Goal: Task Accomplishment & Management: Manage account settings

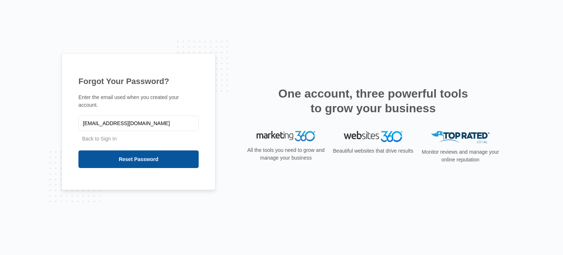
type input "[EMAIL_ADDRESS][DOMAIN_NAME]"
click at [138, 154] on input "Reset Password" at bounding box center [138, 159] width 120 height 18
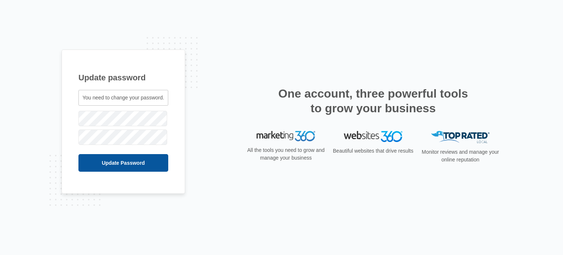
click at [127, 161] on input "Update Password" at bounding box center [123, 163] width 90 height 18
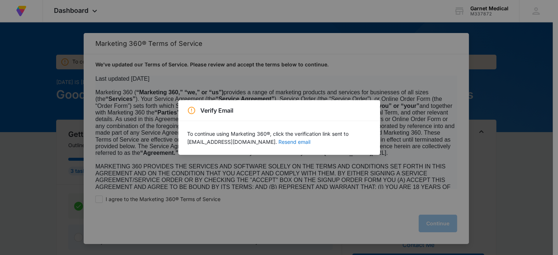
click at [278, 143] on button "Resend email" at bounding box center [294, 141] width 32 height 5
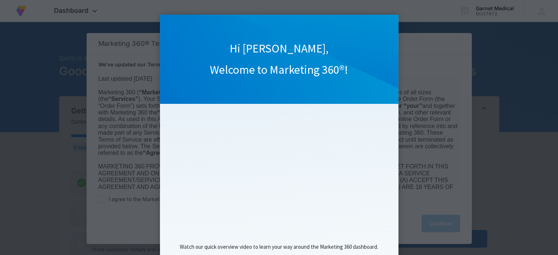
scroll to position [76, 0]
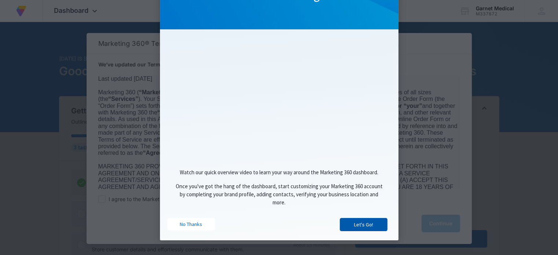
click at [362, 222] on link "Let's Go!" at bounding box center [364, 224] width 48 height 13
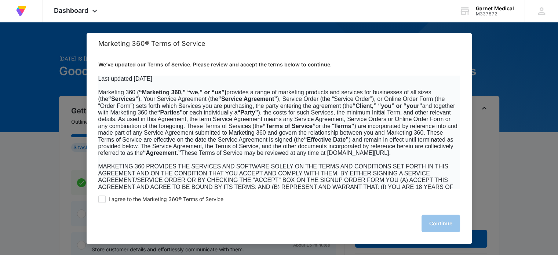
scroll to position [0, 0]
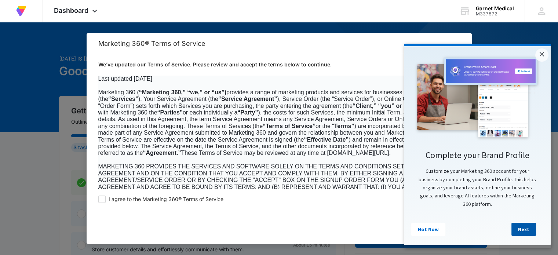
click at [525, 231] on link "Next" at bounding box center [523, 229] width 25 height 13
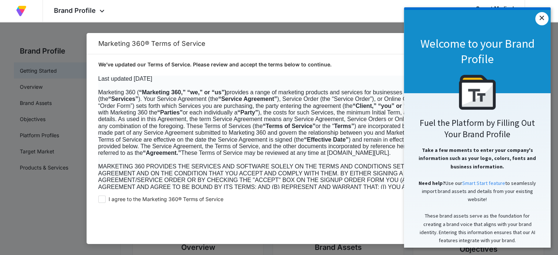
click at [539, 19] on link "×" at bounding box center [541, 18] width 13 height 13
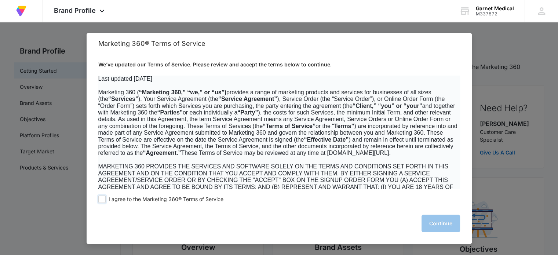
click at [101, 200] on span at bounding box center [101, 199] width 7 height 7
click at [101, 200] on input "I agree to the Marketing 360® Terms of Service" at bounding box center [101, 199] width 7 height 7
checkbox input "true"
click at [449, 231] on button "Continue" at bounding box center [440, 224] width 39 height 18
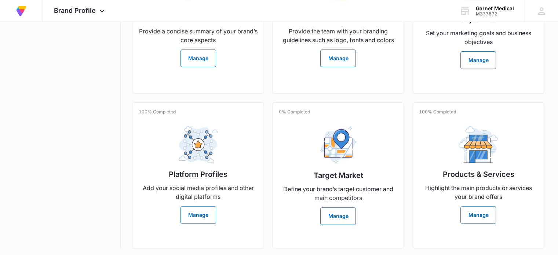
scroll to position [231, 0]
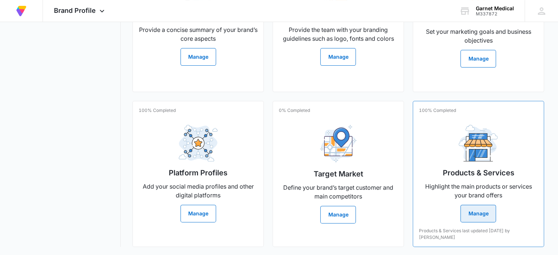
click at [480, 217] on button "Manage" at bounding box center [478, 214] width 36 height 18
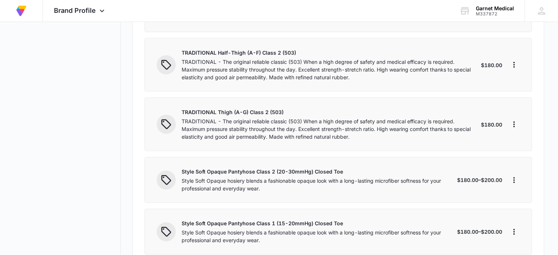
scroll to position [1637, 0]
click at [511, 60] on icon "More" at bounding box center [513, 64] width 9 height 9
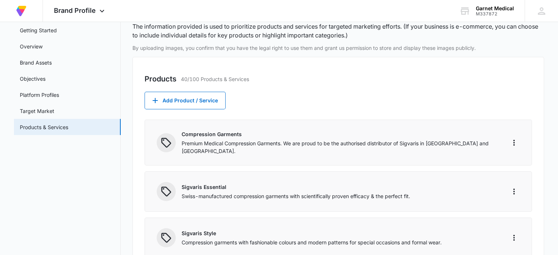
scroll to position [41, 0]
click at [169, 100] on button "Add Product / Service" at bounding box center [185, 100] width 81 height 18
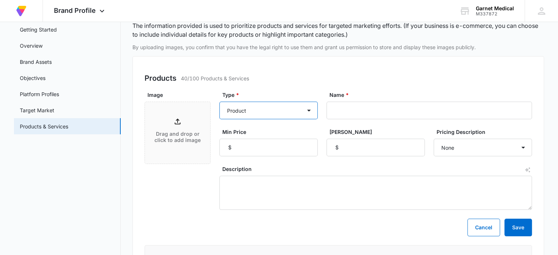
click at [315, 106] on select "Product Product category Service Service category" at bounding box center [268, 111] width 98 height 18
click at [321, 76] on div "Products 40/100 Products & Services" at bounding box center [338, 78] width 387 height 11
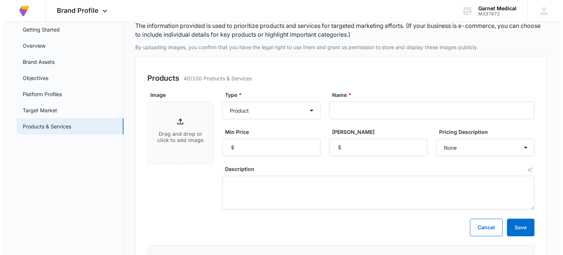
scroll to position [0, 0]
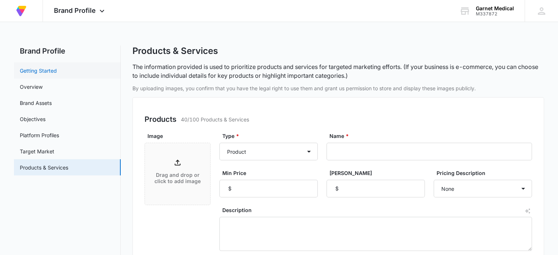
click at [44, 70] on link "Getting Started" at bounding box center [38, 71] width 37 height 8
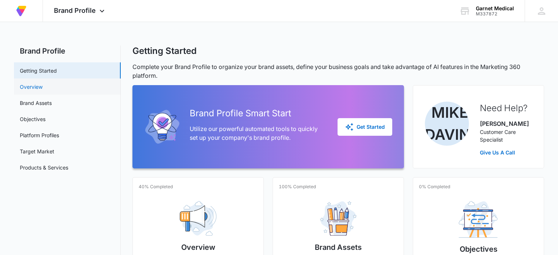
click at [43, 83] on link "Overview" at bounding box center [31, 87] width 23 height 8
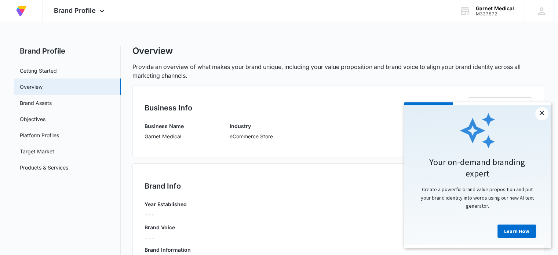
click at [543, 114] on link "×" at bounding box center [541, 113] width 13 height 13
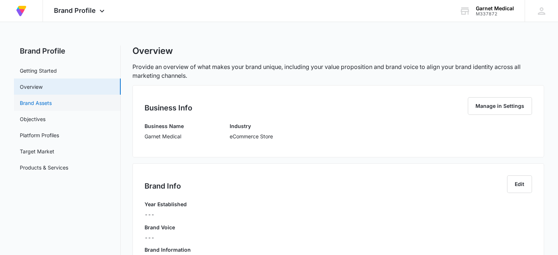
click at [43, 107] on link "Brand Assets" at bounding box center [36, 103] width 32 height 8
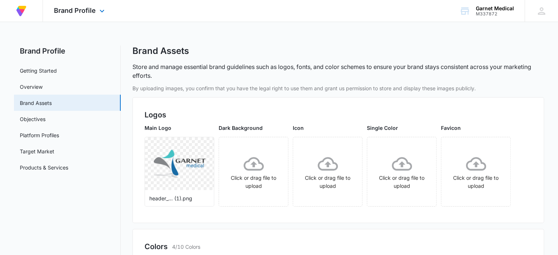
click at [21, 9] on img at bounding box center [21, 10] width 13 height 13
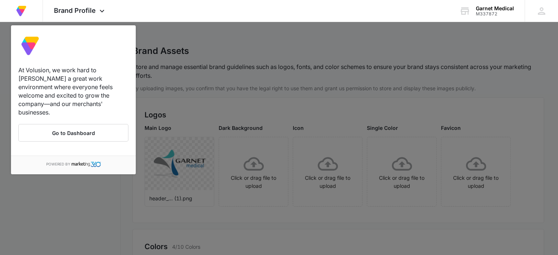
click at [175, 27] on div at bounding box center [279, 127] width 558 height 255
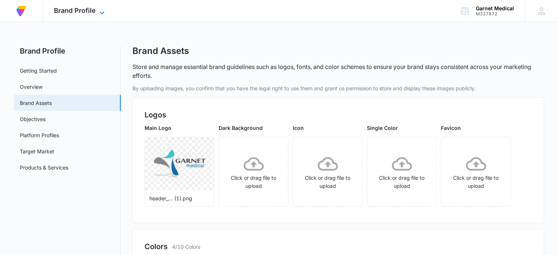
click at [85, 11] on span "Brand Profile" at bounding box center [75, 11] width 42 height 8
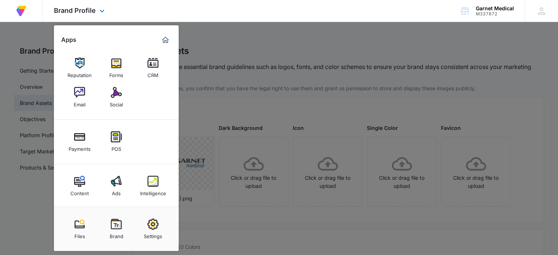
click at [321, 13] on div "At Volusion, we work hard to [PERSON_NAME] a great work environment where every…" at bounding box center [279, 11] width 558 height 22
click at [28, 74] on div at bounding box center [279, 127] width 558 height 255
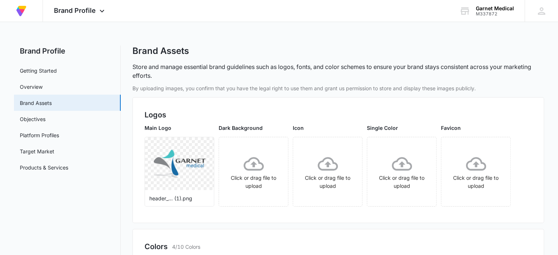
click at [28, 74] on link "Getting Started" at bounding box center [38, 71] width 37 height 8
